Goal: Task Accomplishment & Management: Use online tool/utility

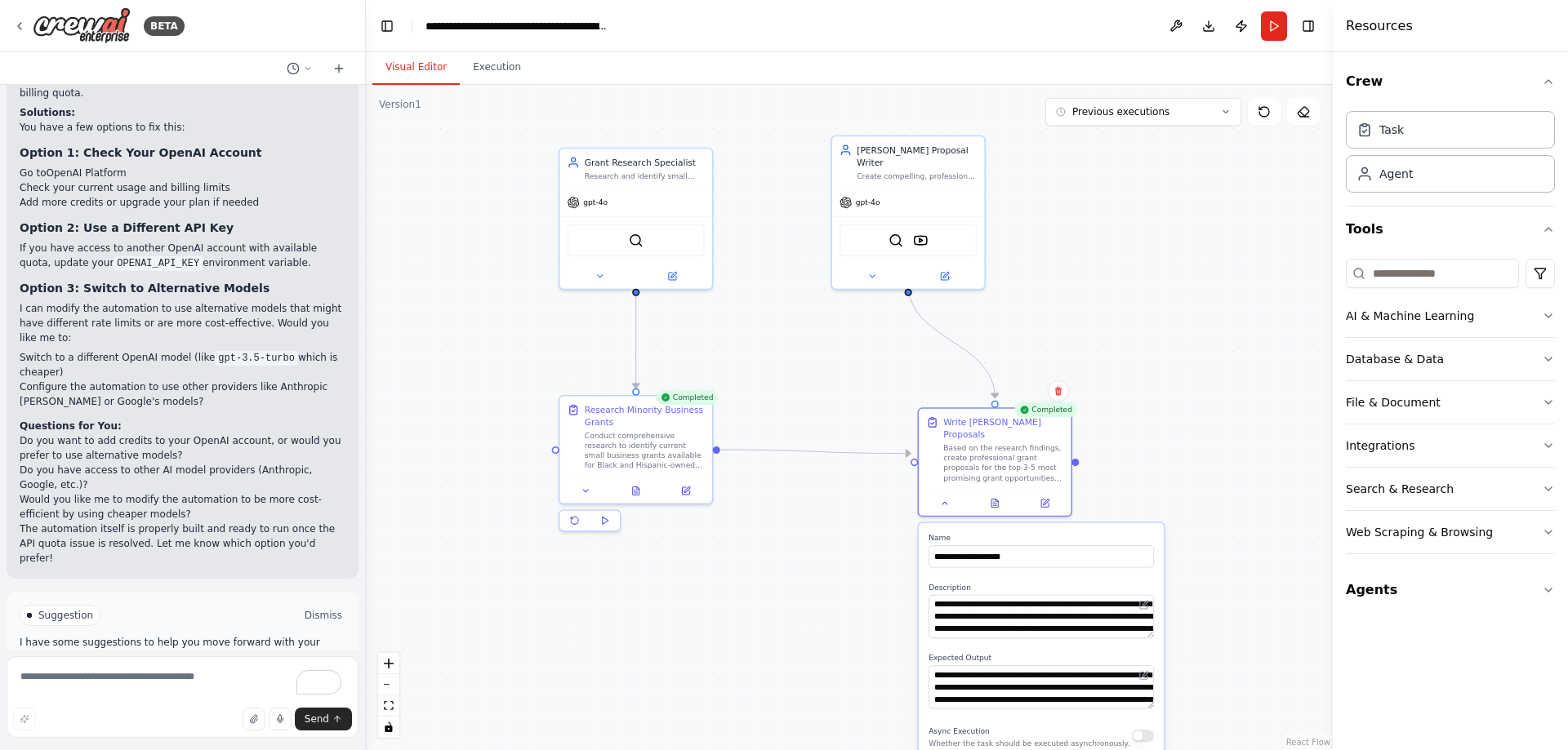
click at [324, 608] on button "Dismiss" at bounding box center [323, 615] width 44 height 16
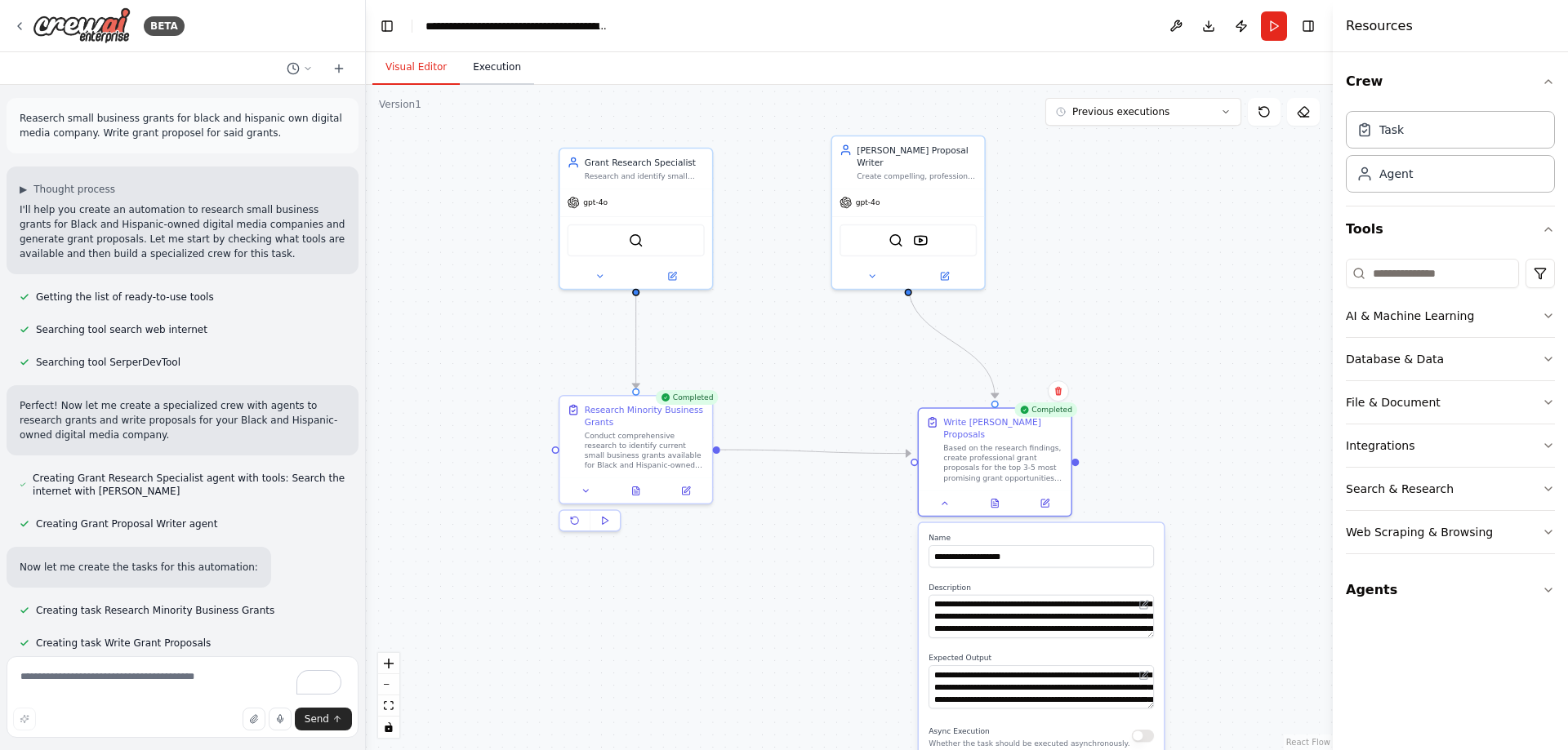
click at [486, 76] on button "Execution" at bounding box center [497, 68] width 75 height 34
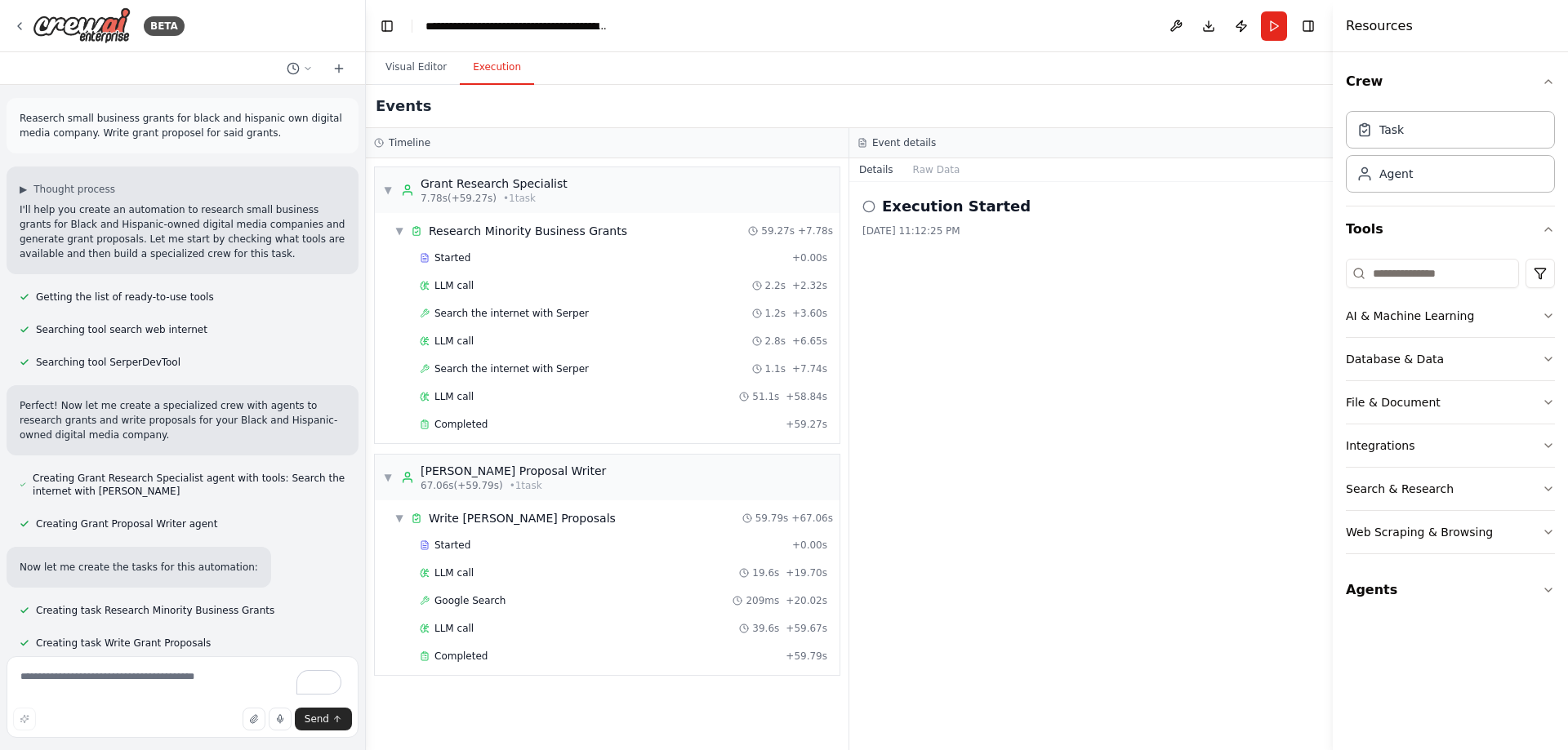
click at [920, 204] on h2 "Execution Started" at bounding box center [956, 206] width 148 height 23
click at [930, 175] on button "Raw Data" at bounding box center [936, 170] width 67 height 23
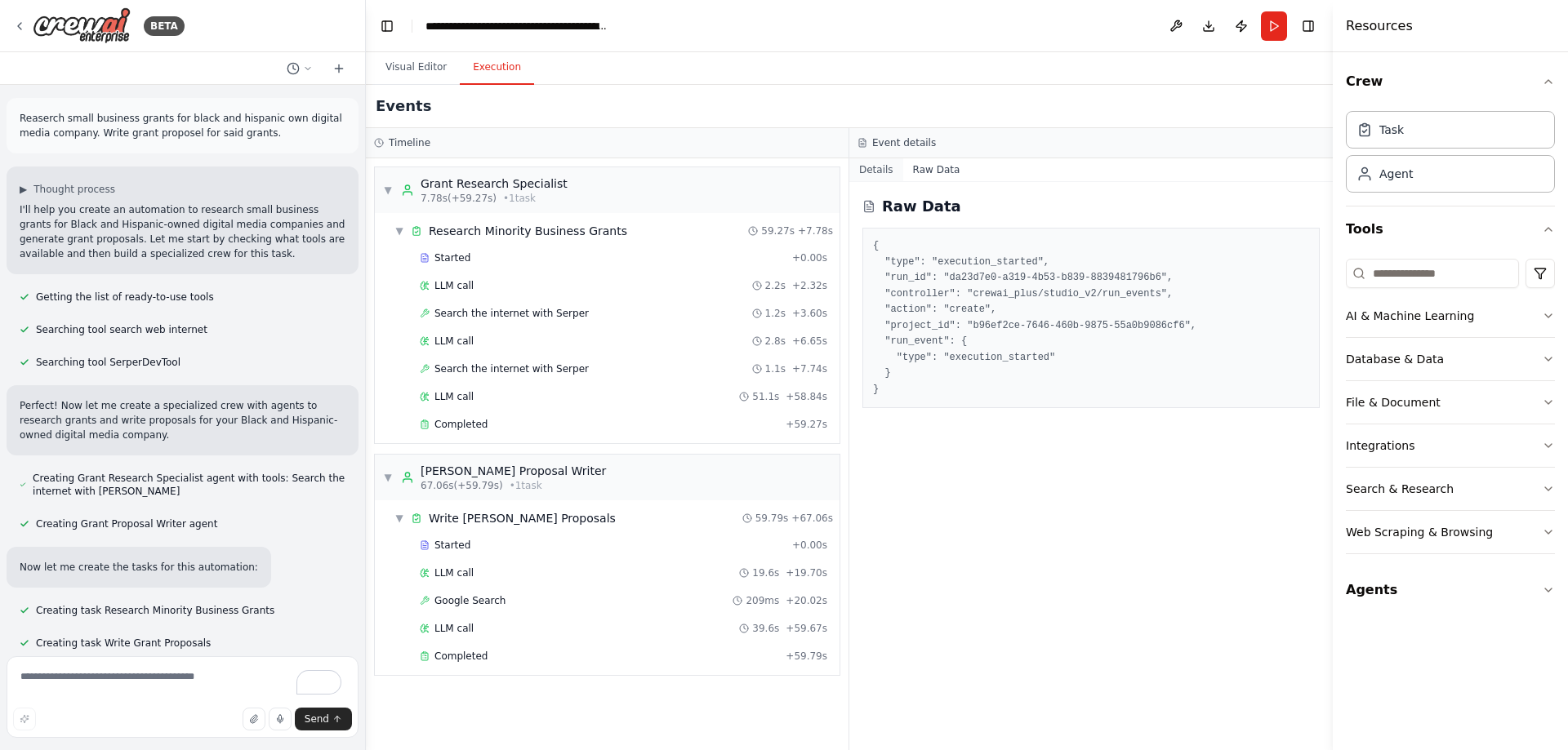
click at [893, 168] on button "Details" at bounding box center [876, 170] width 54 height 23
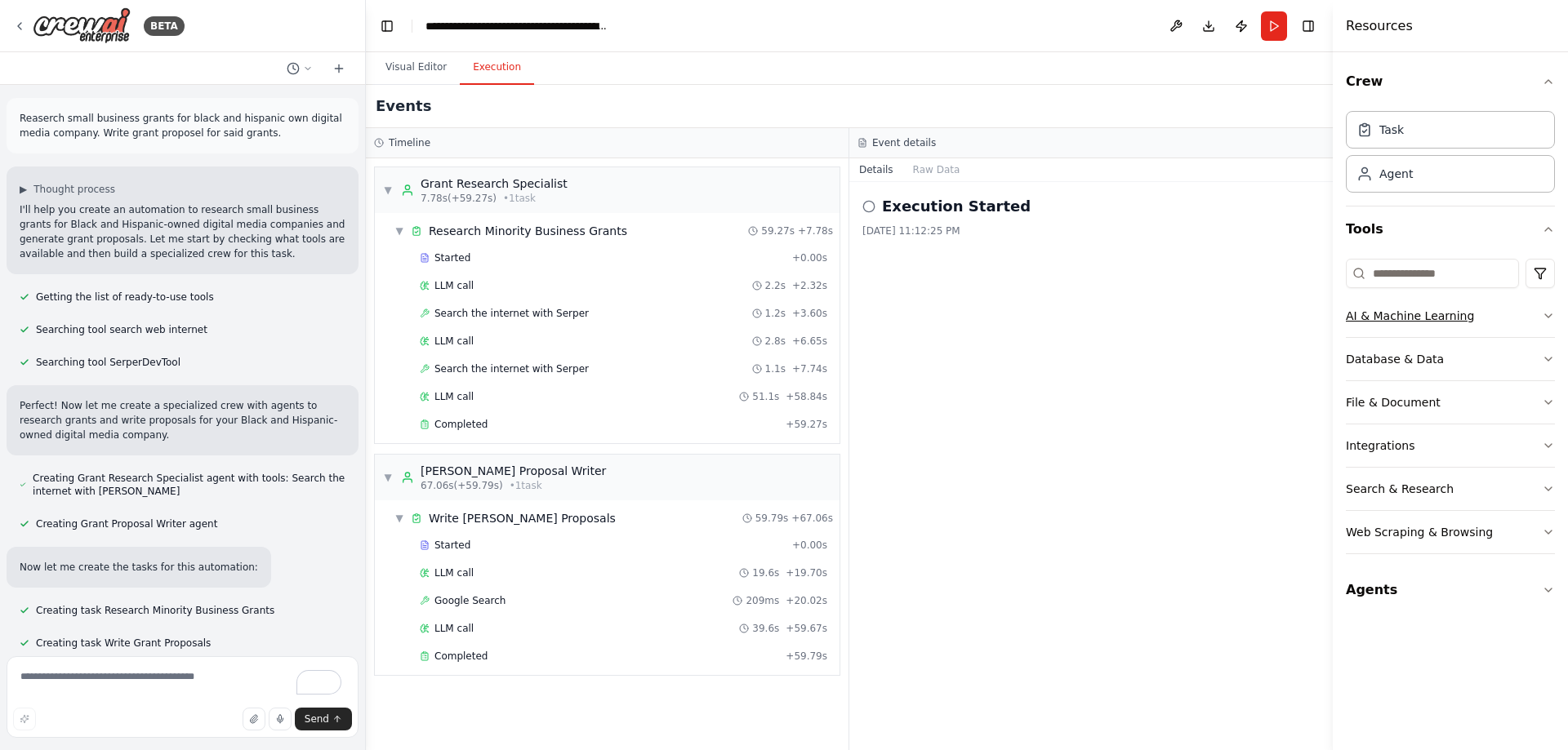
click at [1391, 320] on div "AI & Machine Learning" at bounding box center [1409, 316] width 128 height 16
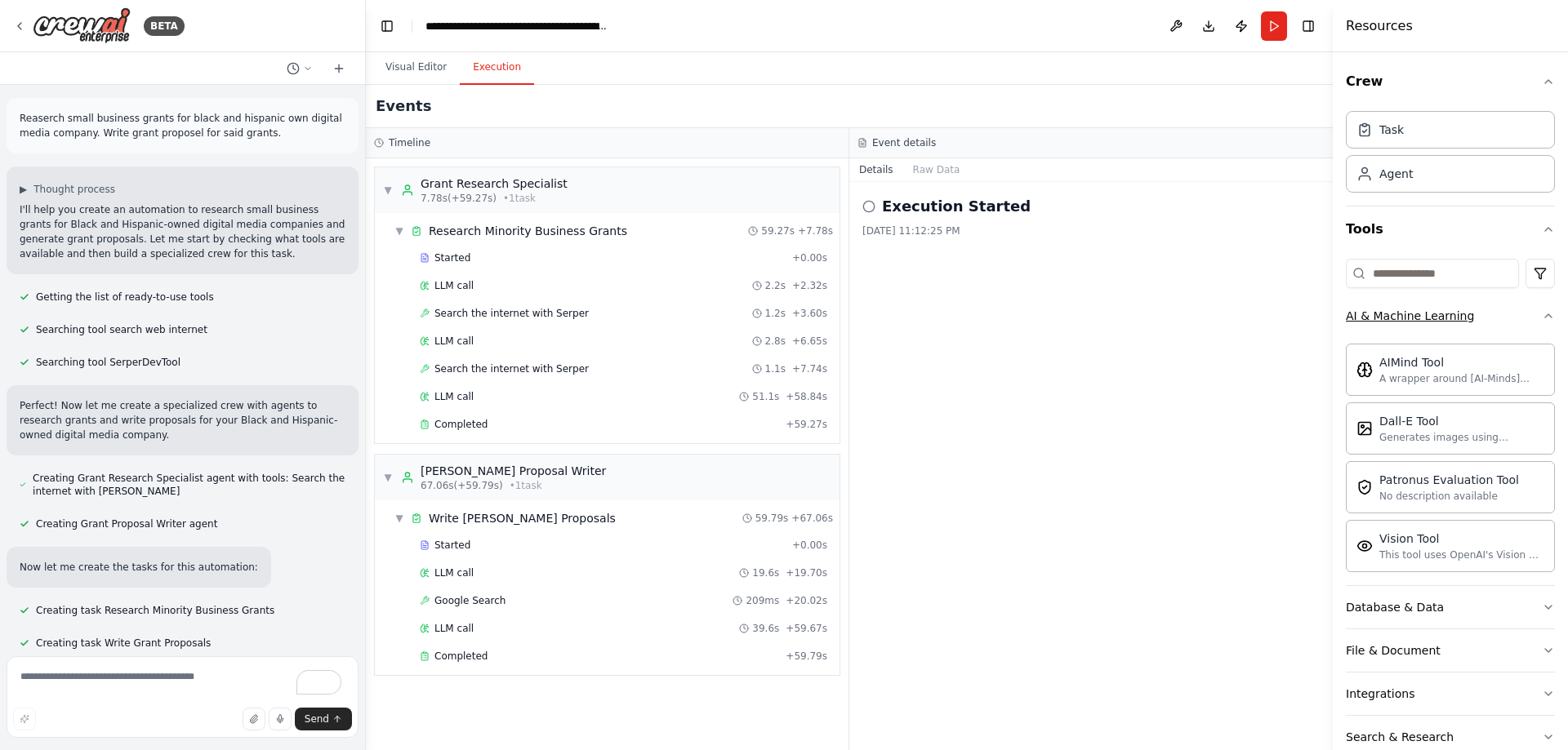
click at [1391, 320] on div "AI & Machine Learning" at bounding box center [1409, 316] width 128 height 16
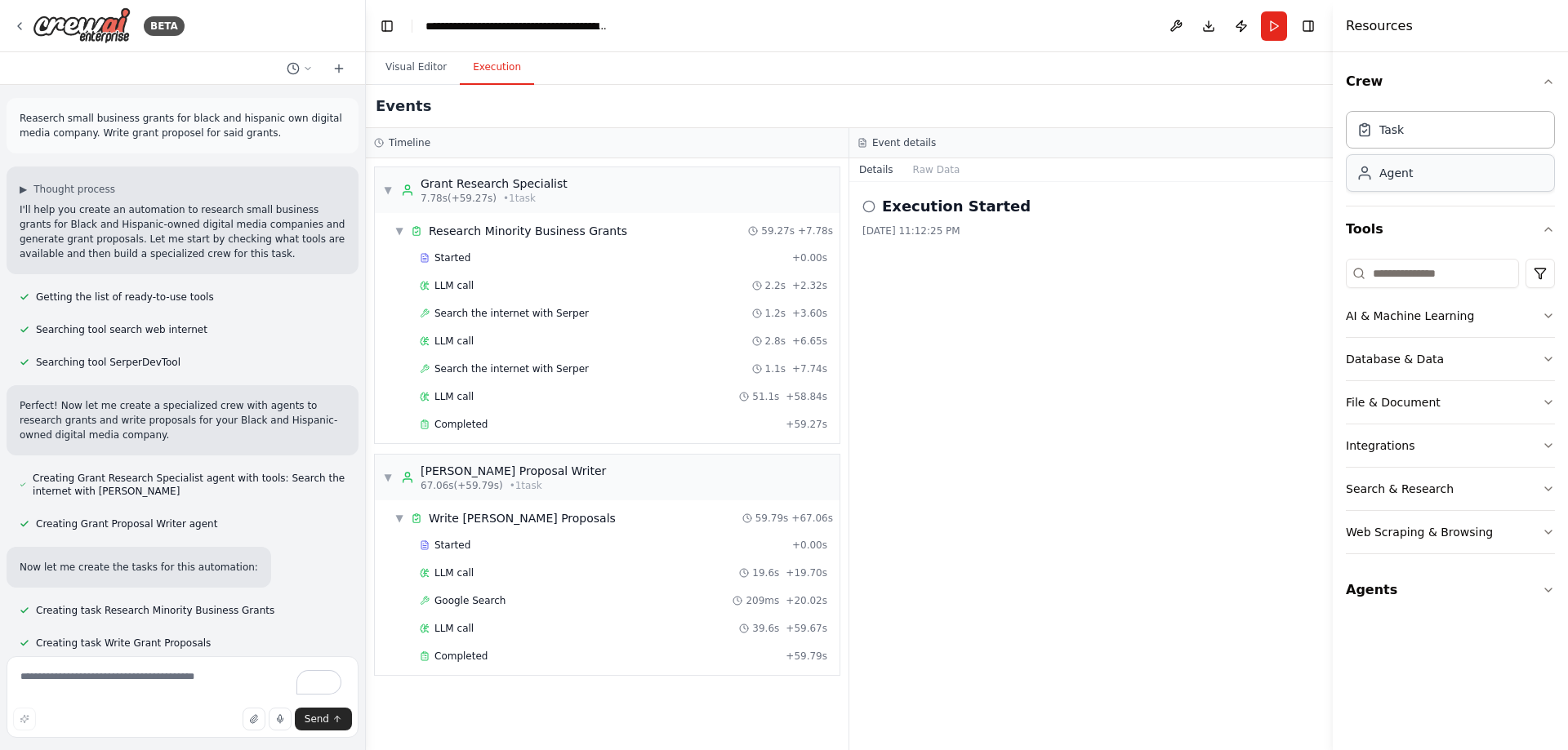
click at [1410, 169] on div "Agent" at bounding box center [1395, 172] width 33 height 16
click at [1394, 180] on div "Agent" at bounding box center [1395, 172] width 33 height 16
click at [1386, 143] on div "Task" at bounding box center [1450, 129] width 209 height 38
click at [1383, 81] on button "Crew" at bounding box center [1450, 82] width 209 height 45
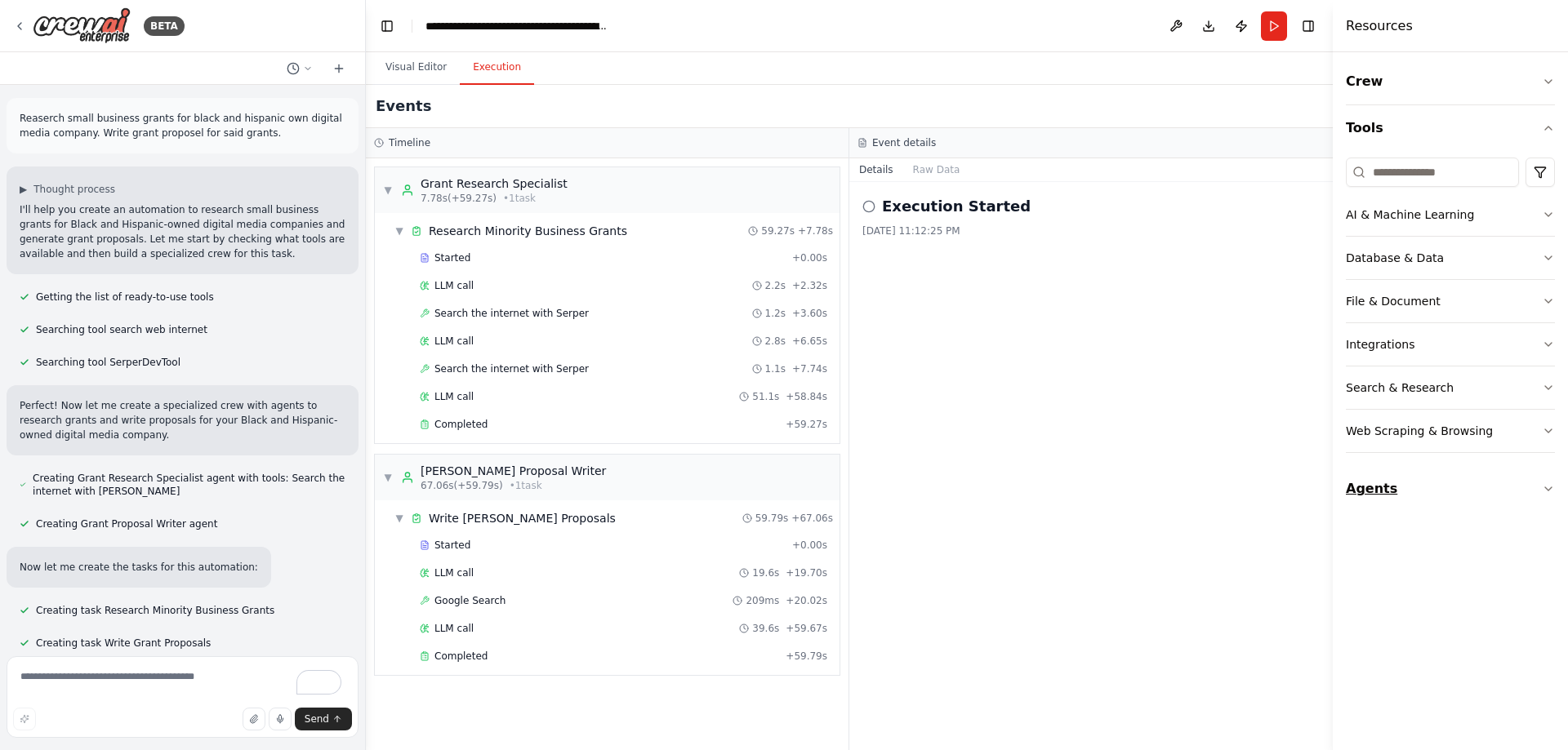
click at [1359, 484] on button "Agents" at bounding box center [1450, 488] width 209 height 45
click at [15, 28] on icon at bounding box center [19, 26] width 13 height 13
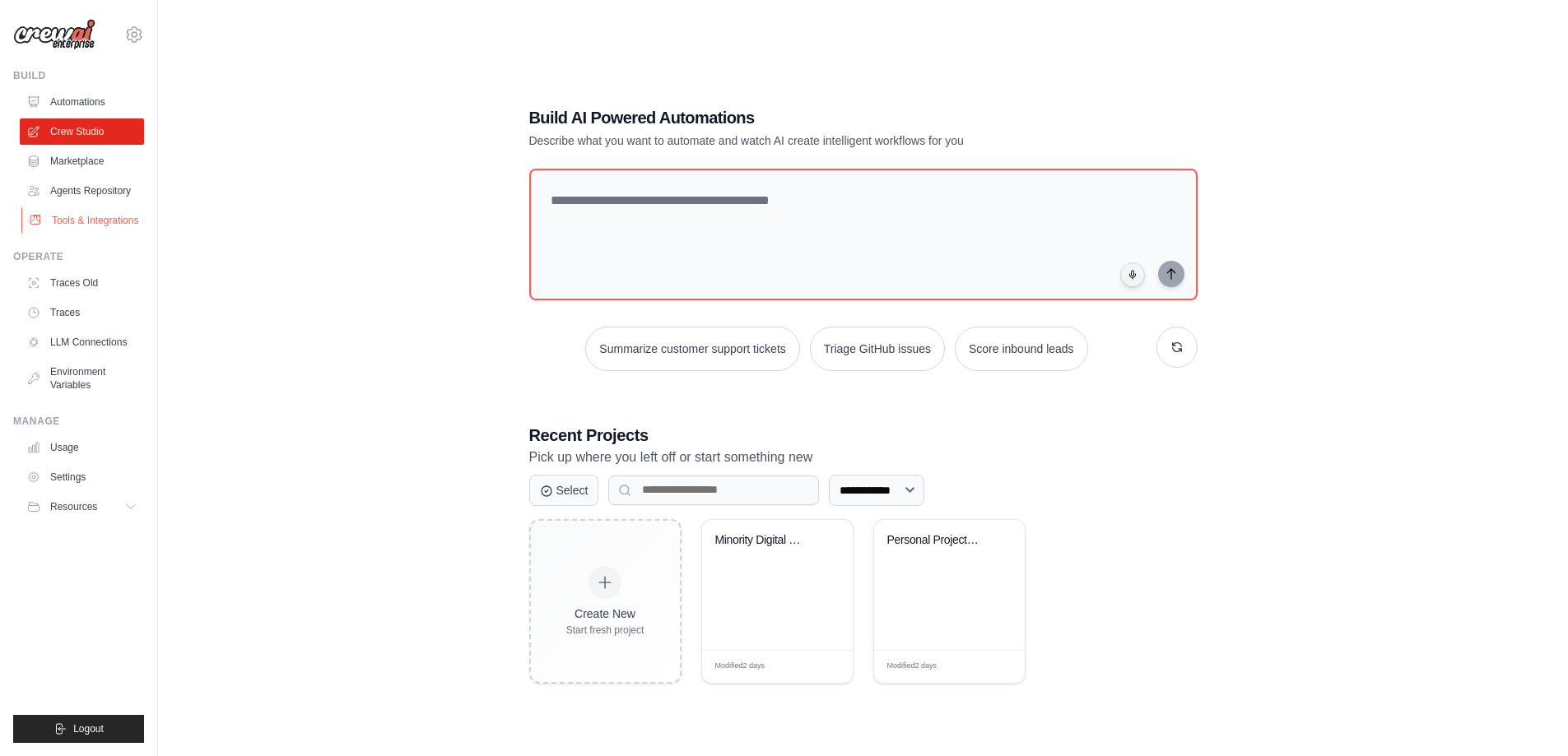
click at [75, 229] on link "Tools & Integrations" at bounding box center [84, 221] width 125 height 26
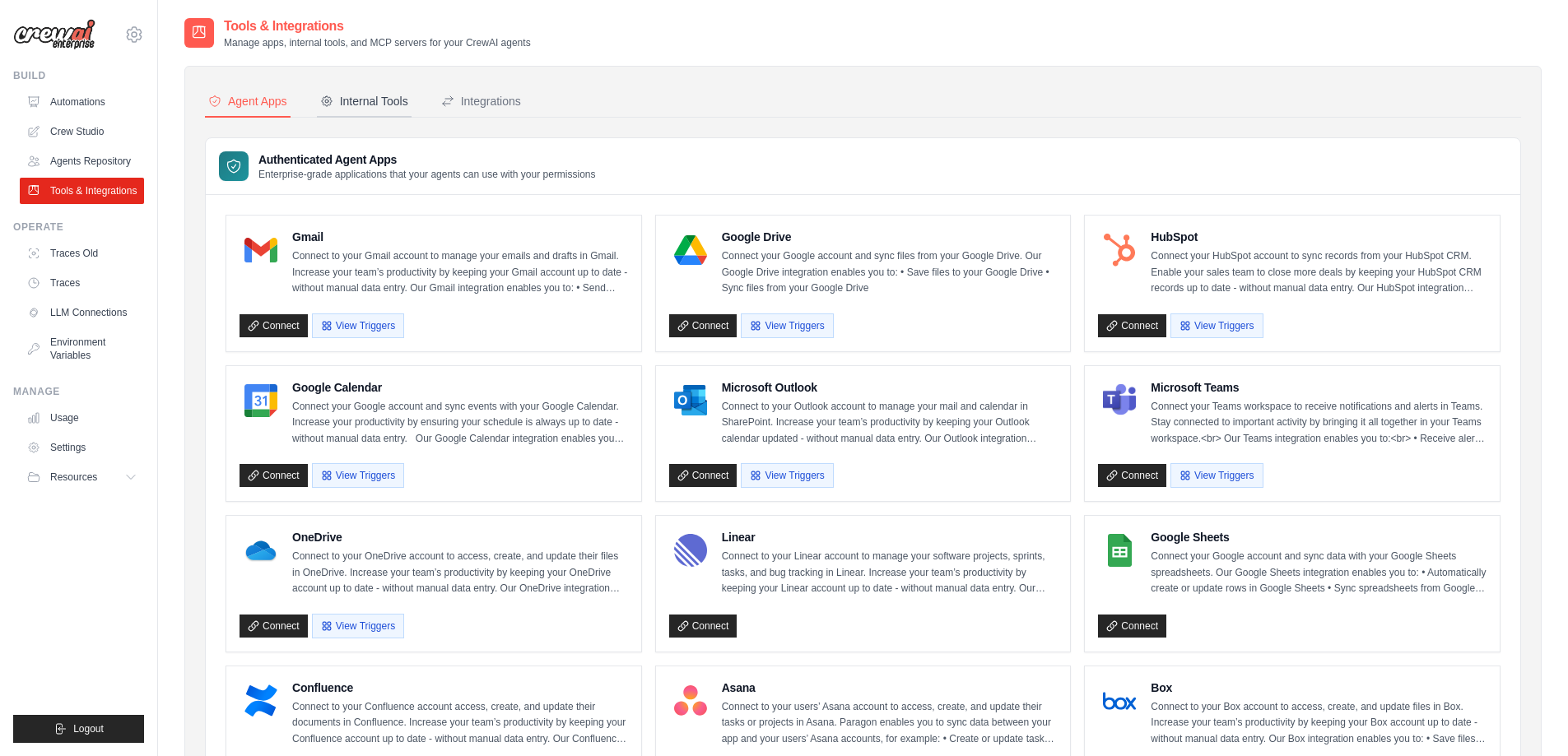
click at [381, 95] on div "Internal Tools" at bounding box center [364, 101] width 88 height 16
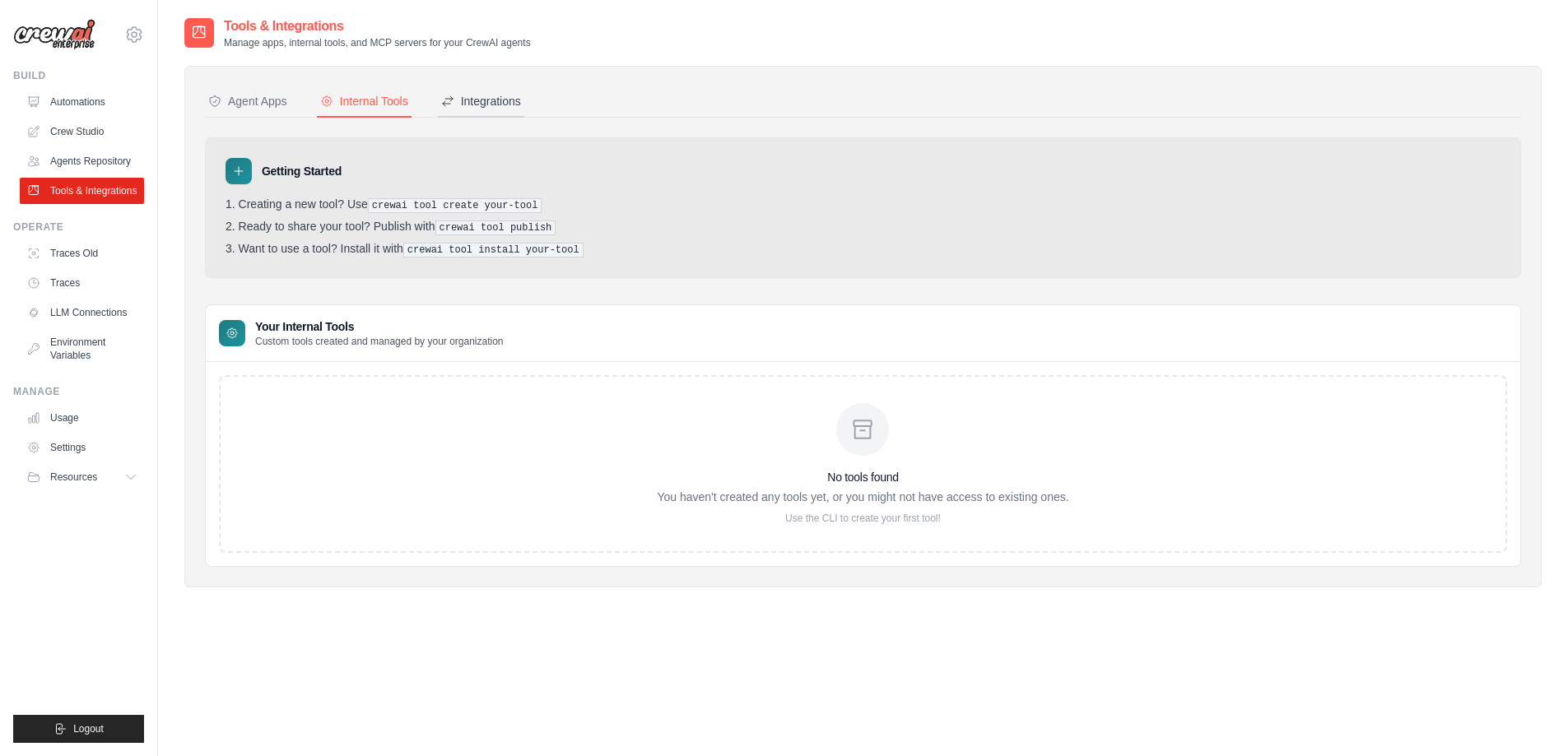
click at [483, 107] on div "Integrations" at bounding box center [481, 101] width 80 height 16
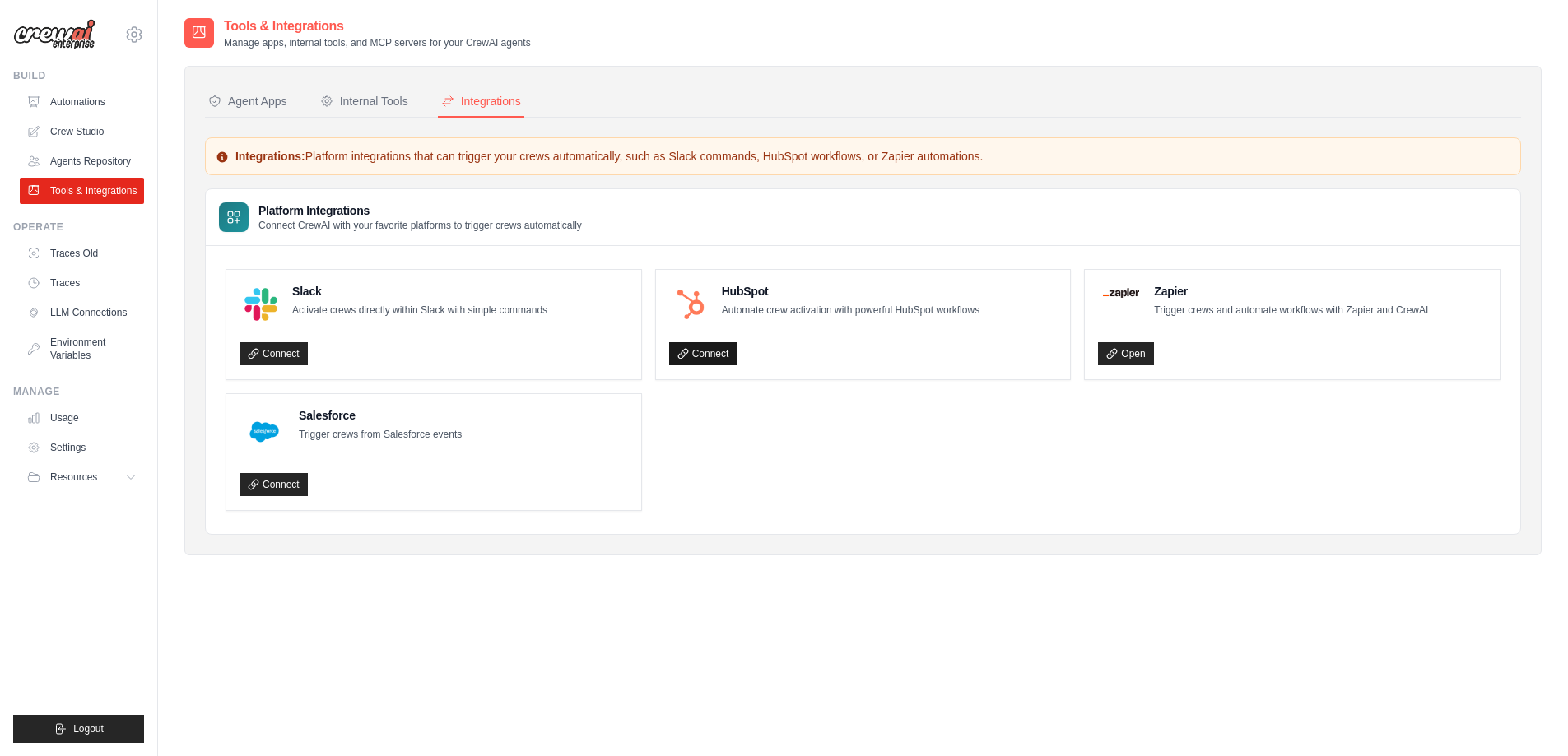
click at [722, 351] on link "Connect" at bounding box center [703, 354] width 68 height 23
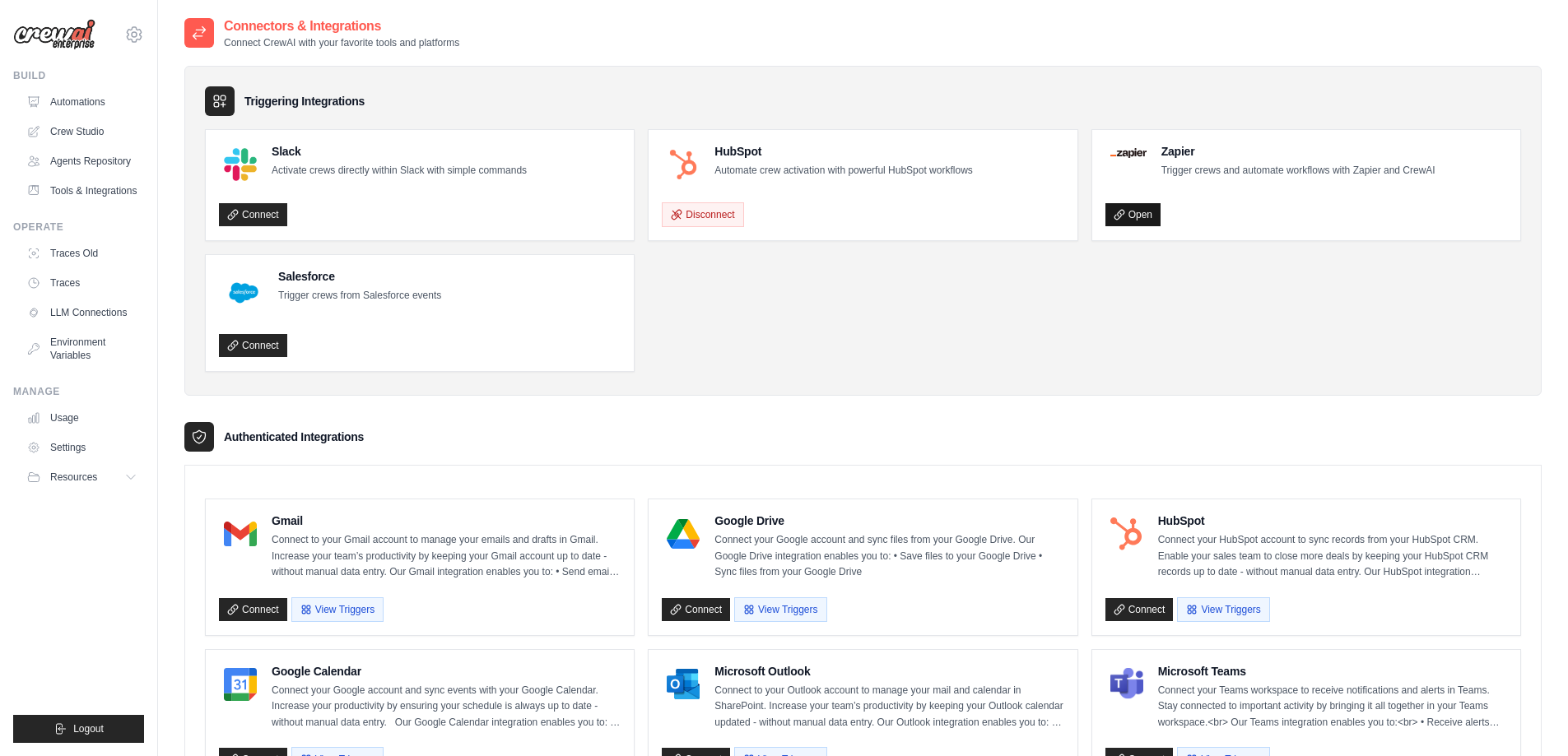
click at [1136, 210] on link "Open" at bounding box center [1133, 215] width 55 height 23
